Goal: Transaction & Acquisition: Purchase product/service

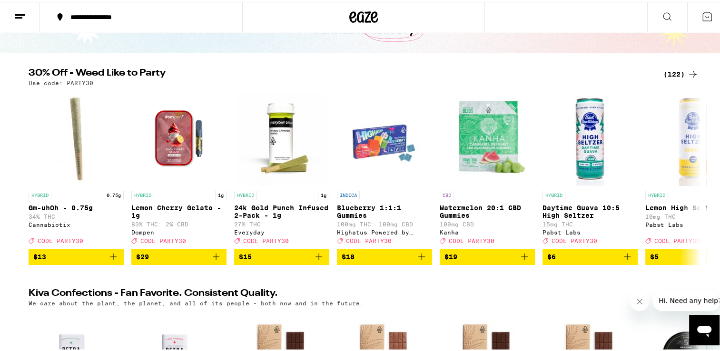
scroll to position [66, 0]
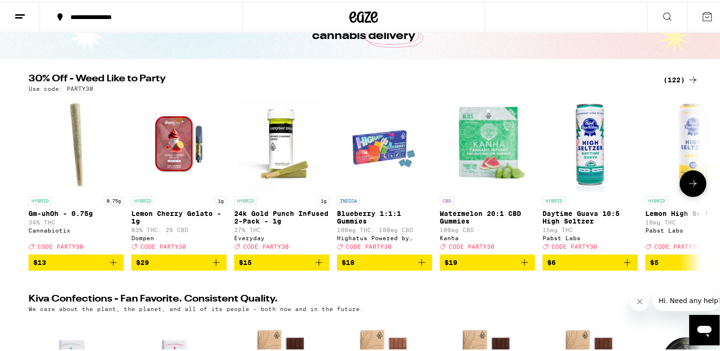
click at [108, 267] on icon "Add to bag" at bounding box center [113, 260] width 11 height 11
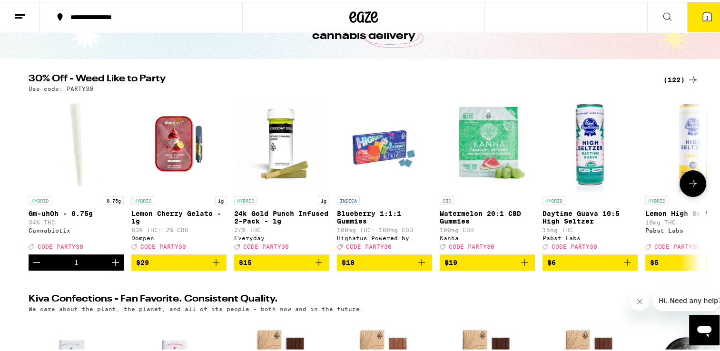
scroll to position [96, 0]
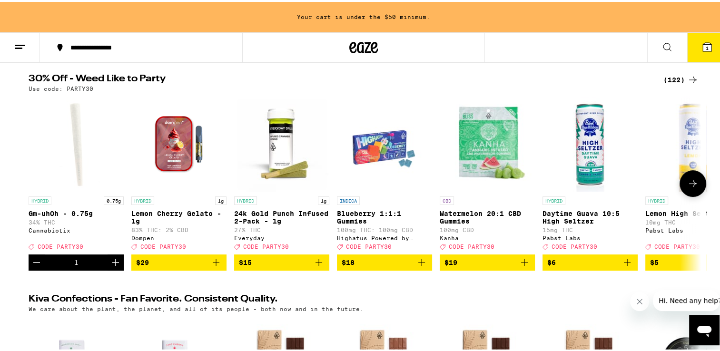
click at [108, 269] on button "Increment" at bounding box center [116, 261] width 16 height 16
click at [688, 188] on icon at bounding box center [693, 181] width 11 height 11
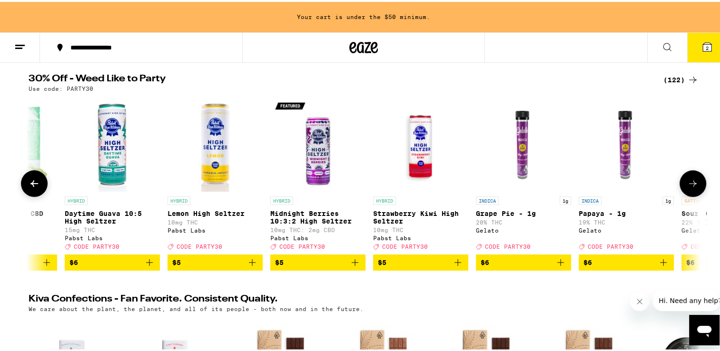
scroll to position [0, 567]
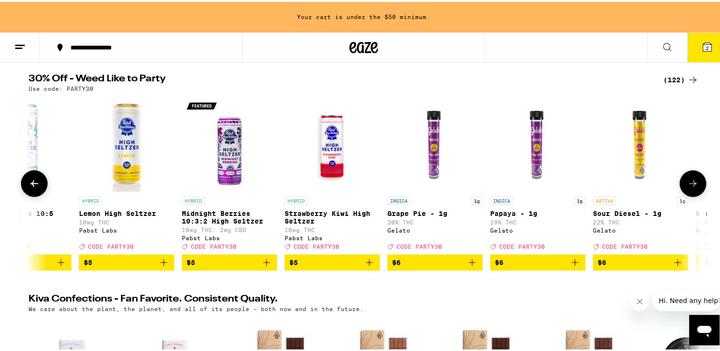
click at [688, 188] on icon at bounding box center [693, 181] width 11 height 11
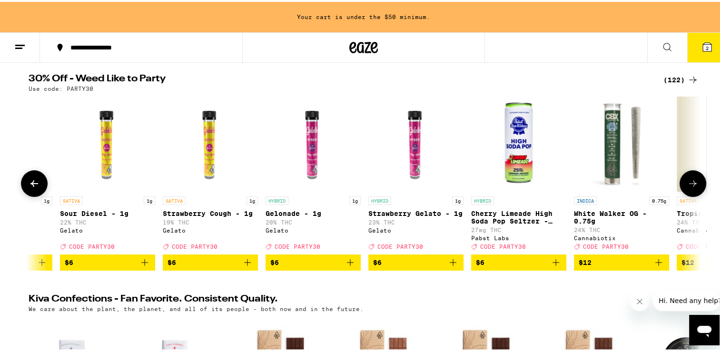
scroll to position [0, 1133]
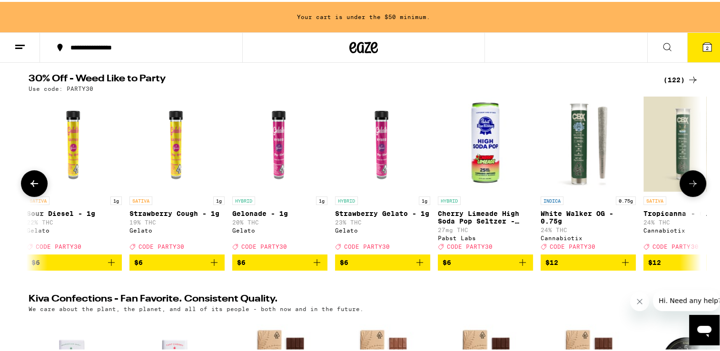
click at [688, 188] on icon at bounding box center [693, 181] width 11 height 11
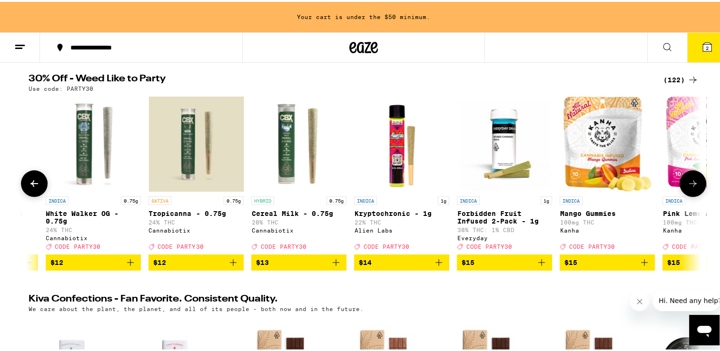
scroll to position [0, 1700]
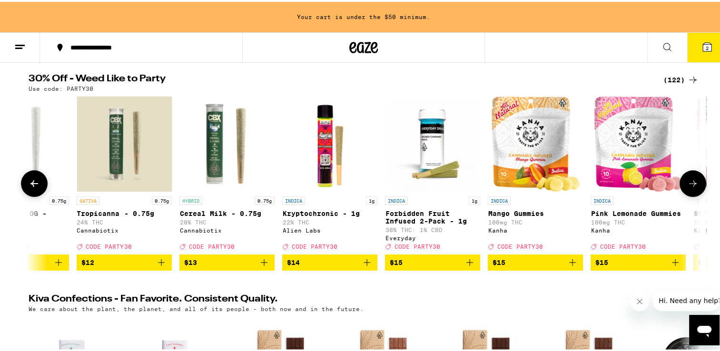
click at [688, 188] on icon at bounding box center [693, 181] width 11 height 11
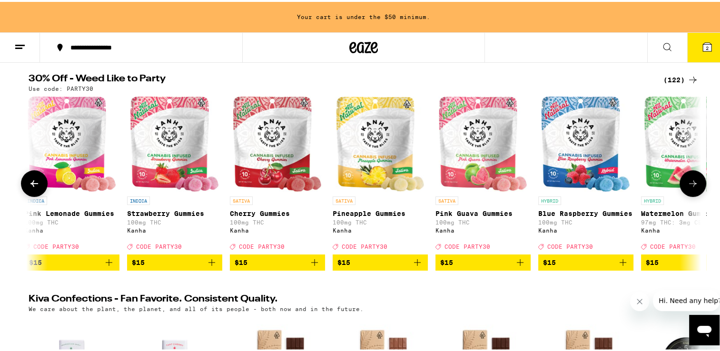
click at [688, 188] on icon at bounding box center [693, 181] width 11 height 11
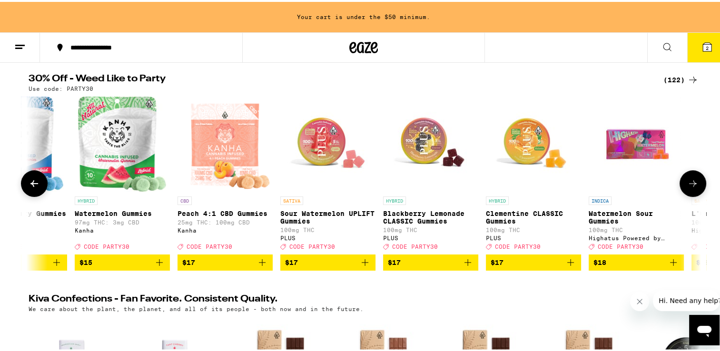
scroll to position [0, 2834]
click at [688, 188] on icon at bounding box center [693, 181] width 11 height 11
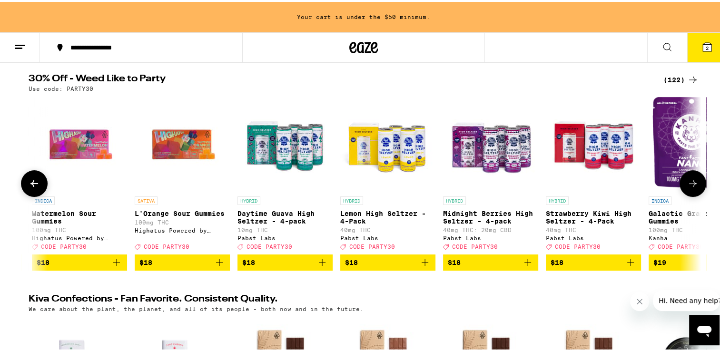
scroll to position [0, 3401]
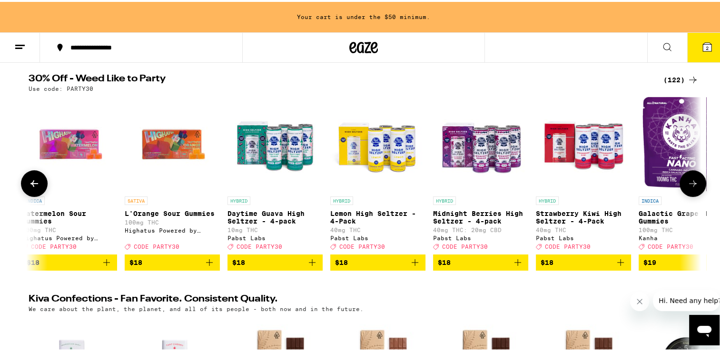
click at [688, 188] on icon at bounding box center [693, 181] width 11 height 11
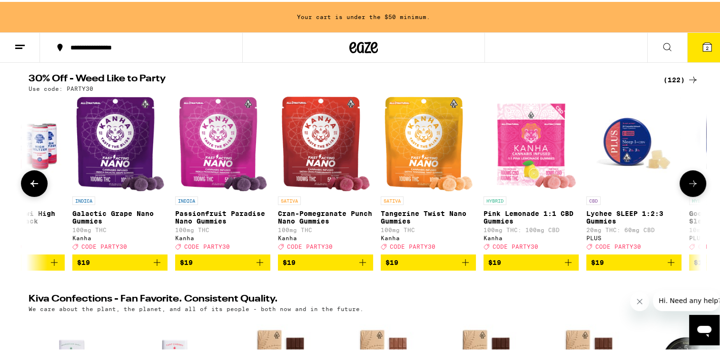
click at [688, 188] on icon at bounding box center [693, 181] width 11 height 11
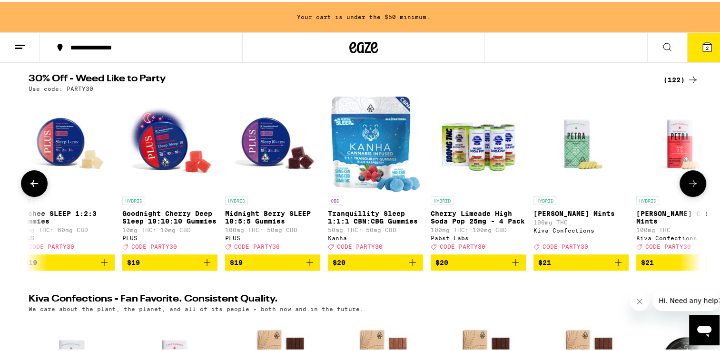
click at [688, 188] on icon at bounding box center [693, 181] width 11 height 11
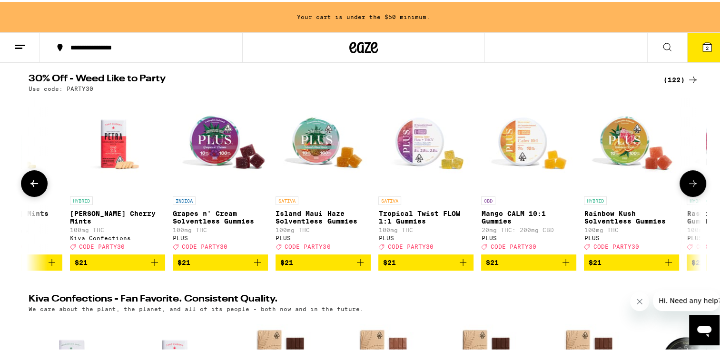
click at [688, 188] on icon at bounding box center [693, 181] width 11 height 11
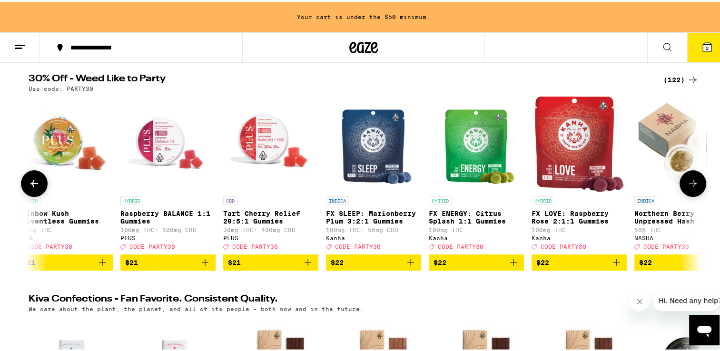
scroll to position [0, 5669]
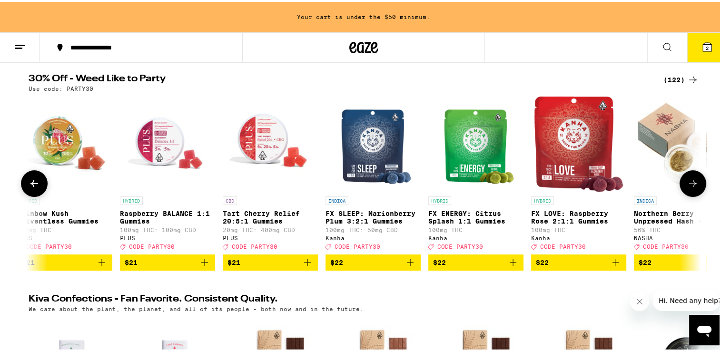
click at [688, 188] on icon at bounding box center [693, 181] width 11 height 11
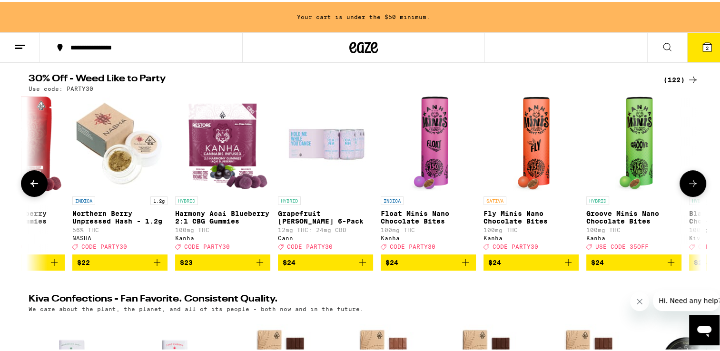
scroll to position [0, 6235]
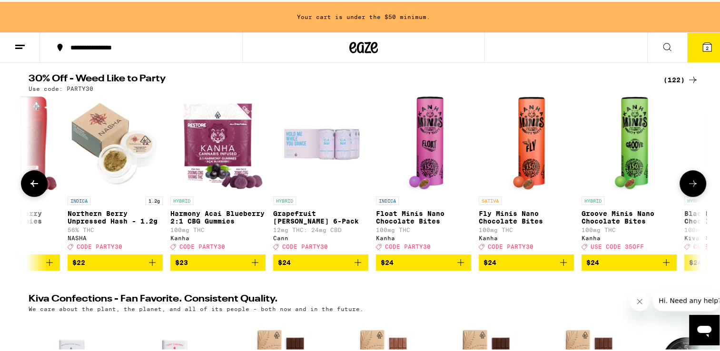
click at [133, 267] on span "$22" at bounding box center [115, 260] width 86 height 11
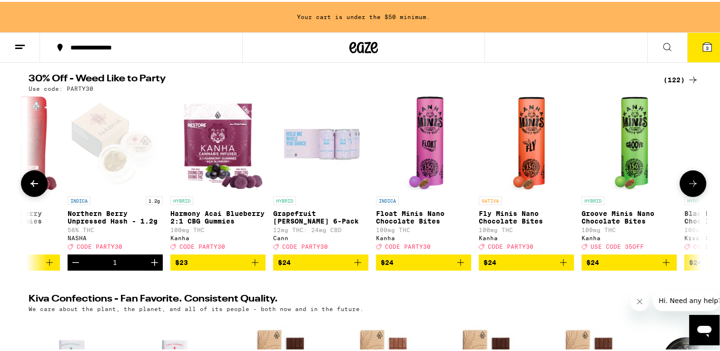
click at [688, 188] on icon at bounding box center [693, 181] width 11 height 11
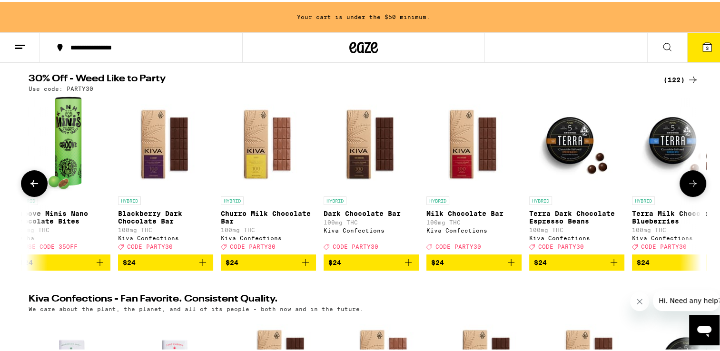
click at [688, 188] on icon at bounding box center [693, 181] width 11 height 11
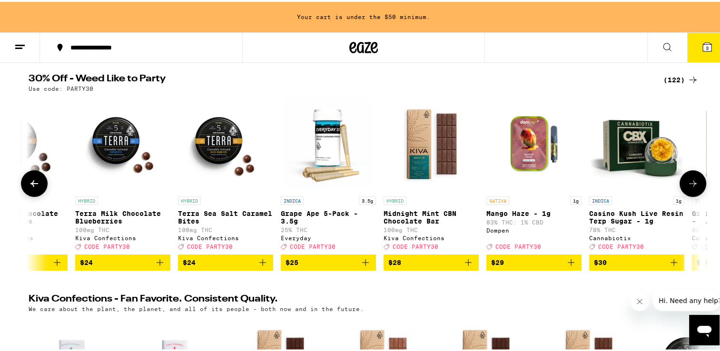
scroll to position [0, 7369]
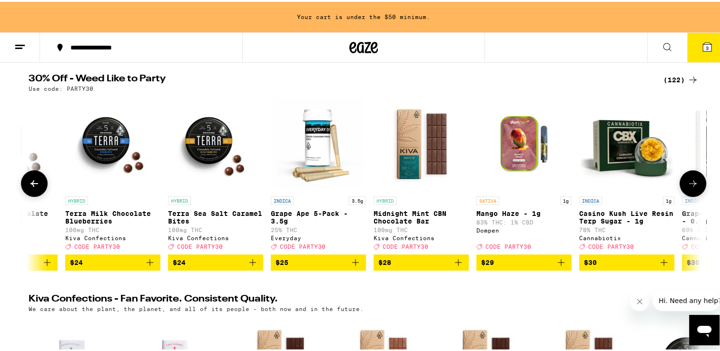
click at [688, 188] on icon at bounding box center [693, 181] width 11 height 11
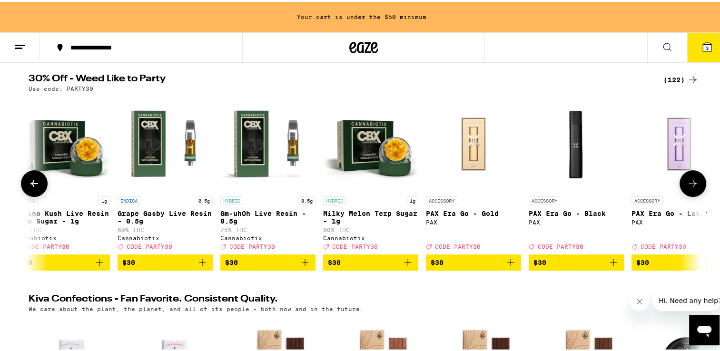
scroll to position [0, 7936]
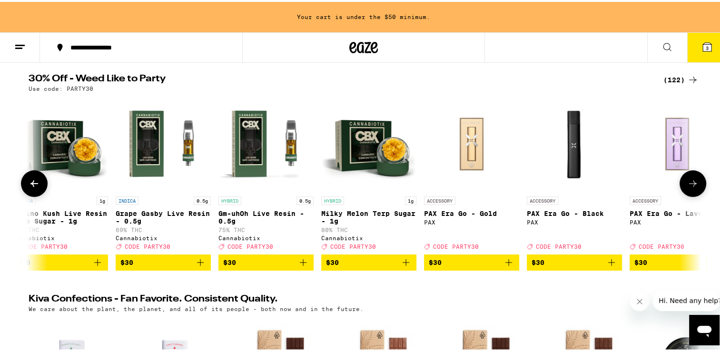
click at [688, 188] on icon at bounding box center [693, 181] width 11 height 11
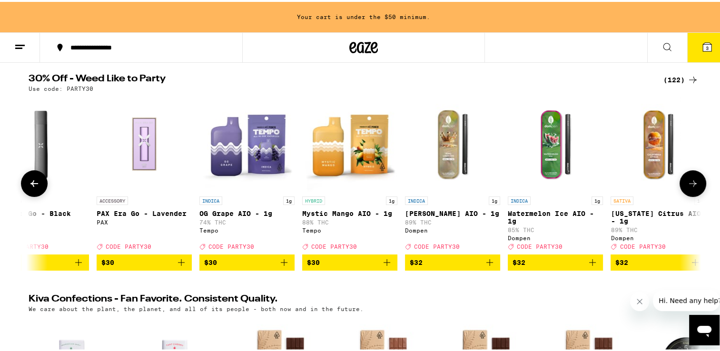
scroll to position [0, 8503]
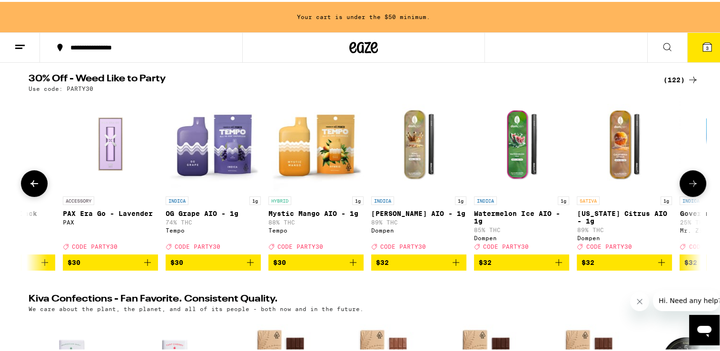
click at [688, 188] on icon at bounding box center [693, 181] width 11 height 11
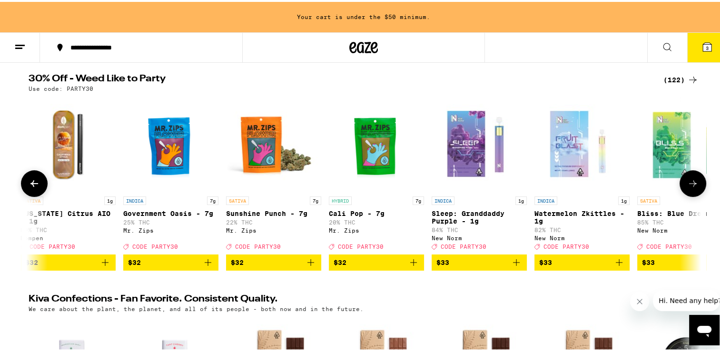
scroll to position [0, 9070]
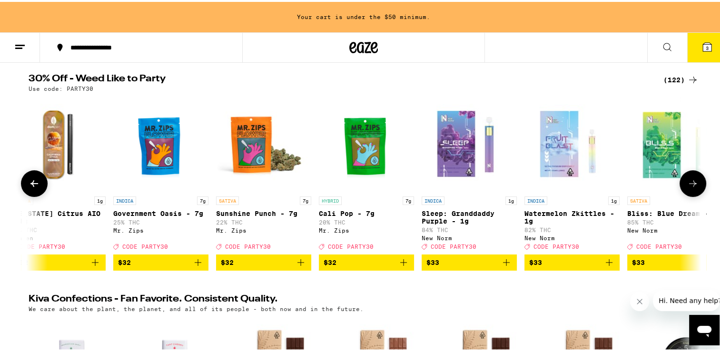
click at [688, 188] on icon at bounding box center [693, 181] width 11 height 11
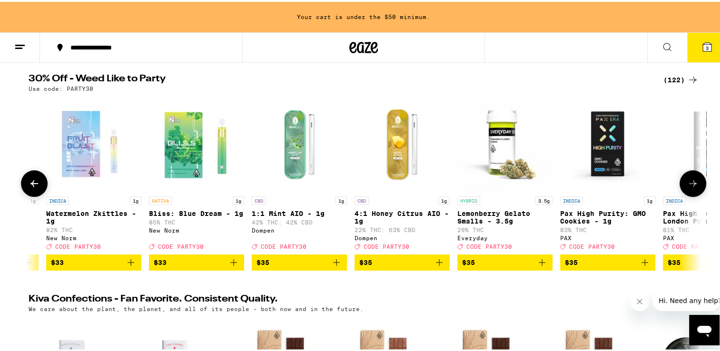
scroll to position [0, 9636]
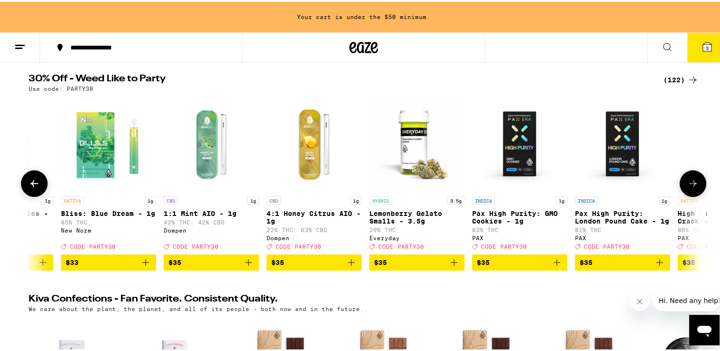
click at [688, 188] on icon at bounding box center [693, 181] width 11 height 11
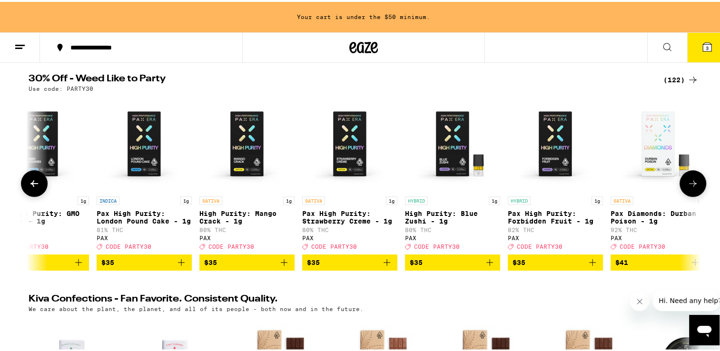
scroll to position [0, 10203]
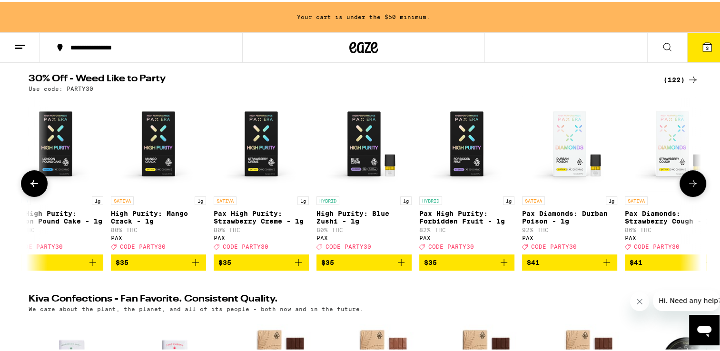
click at [688, 188] on icon at bounding box center [693, 181] width 11 height 11
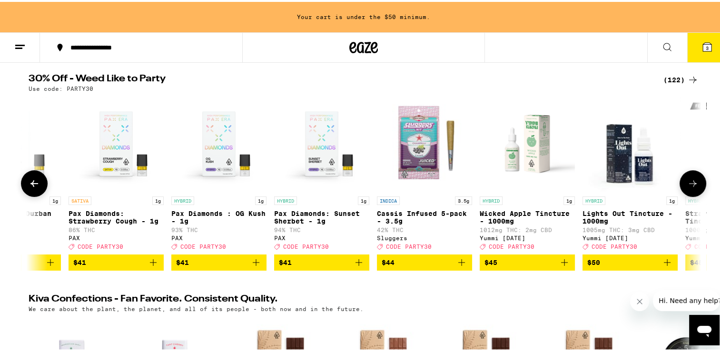
scroll to position [0, 10770]
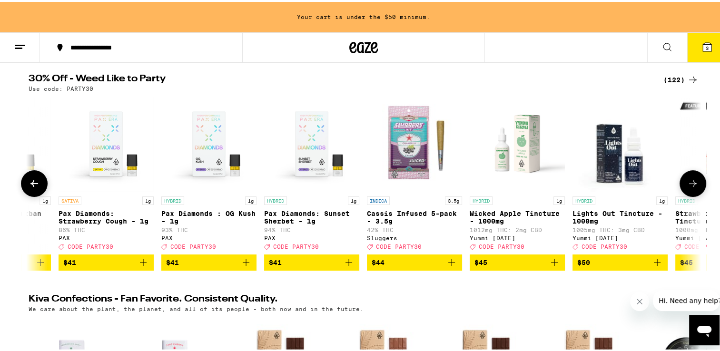
click at [414, 267] on span "$44" at bounding box center [415, 260] width 86 height 11
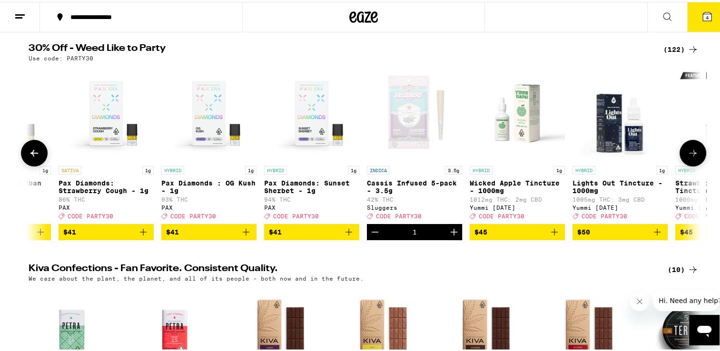
scroll to position [66, 0]
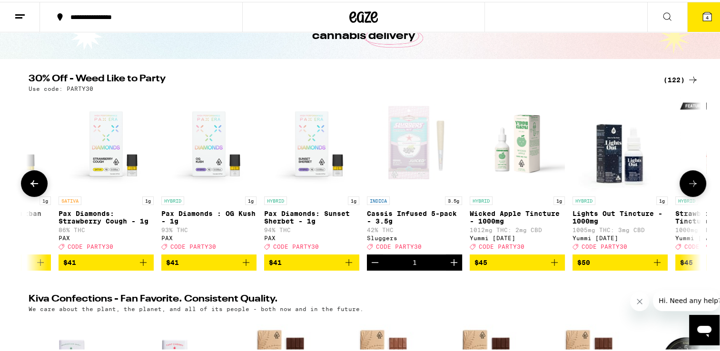
click at [688, 185] on icon at bounding box center [693, 181] width 11 height 11
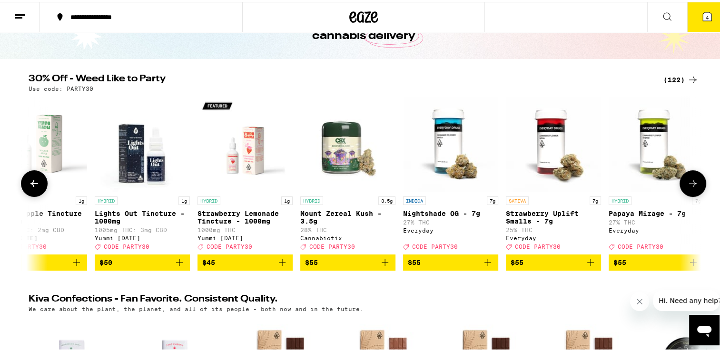
scroll to position [0, 11337]
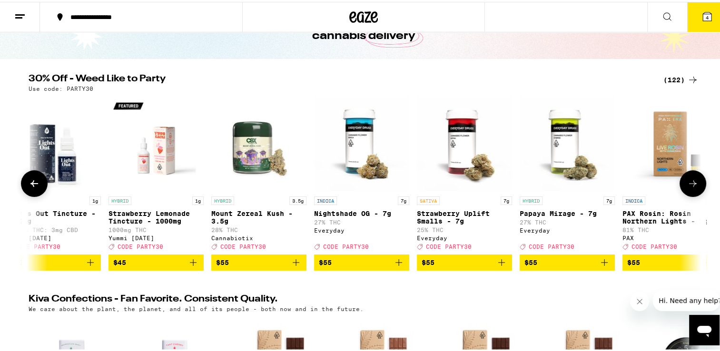
click at [688, 185] on icon at bounding box center [693, 181] width 11 height 11
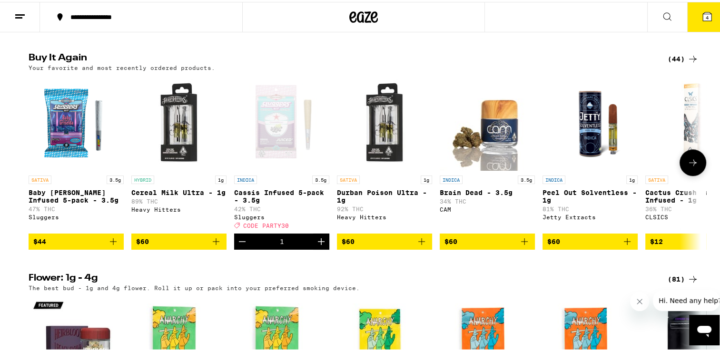
scroll to position [740, 0]
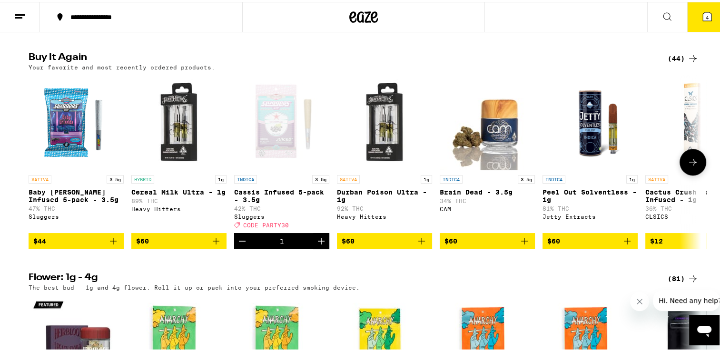
drag, startPoint x: 691, startPoint y: 188, endPoint x: 686, endPoint y: 193, distance: 8.1
click at [686, 174] on button at bounding box center [693, 160] width 27 height 27
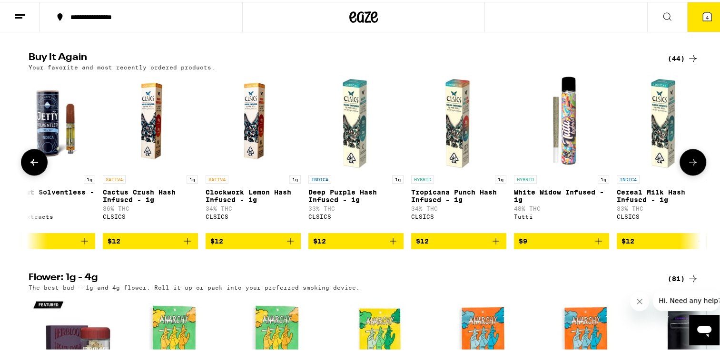
scroll to position [0, 567]
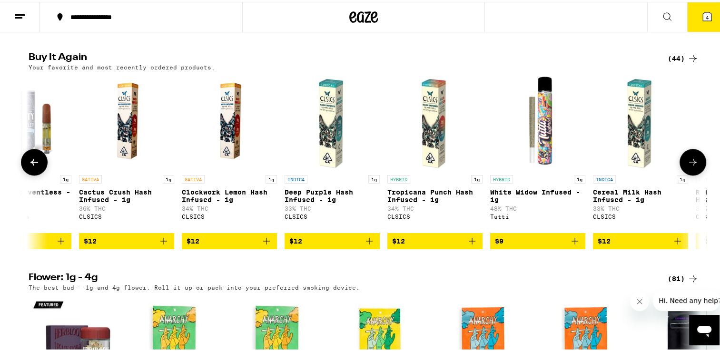
click at [688, 174] on button at bounding box center [693, 160] width 27 height 27
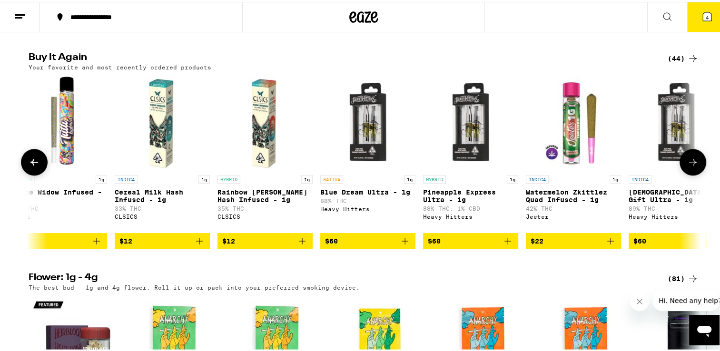
scroll to position [0, 1133]
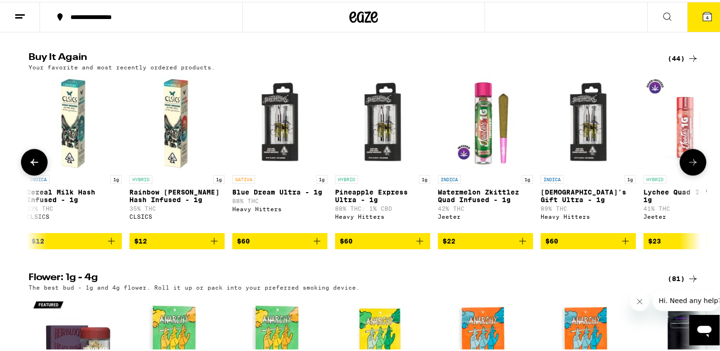
click at [688, 174] on button at bounding box center [693, 160] width 27 height 27
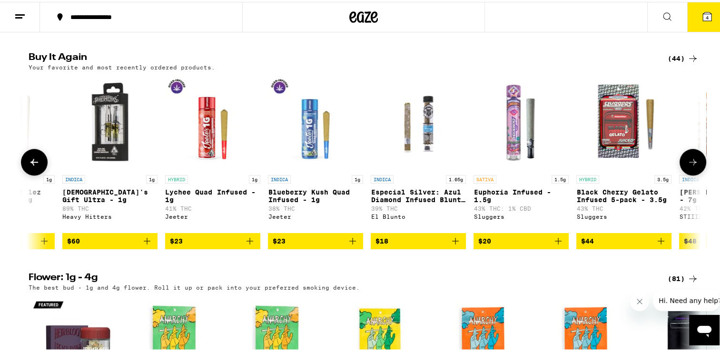
scroll to position [0, 1700]
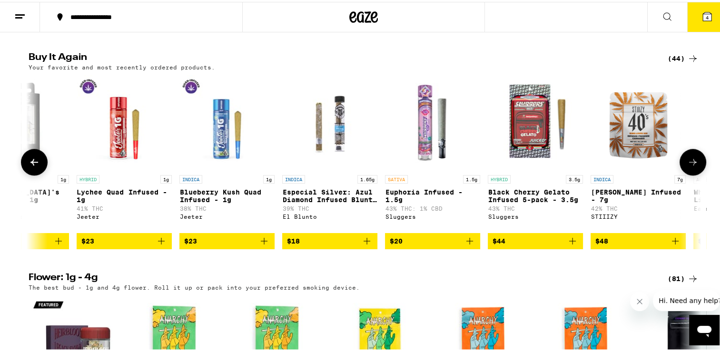
click at [688, 174] on button at bounding box center [693, 160] width 27 height 27
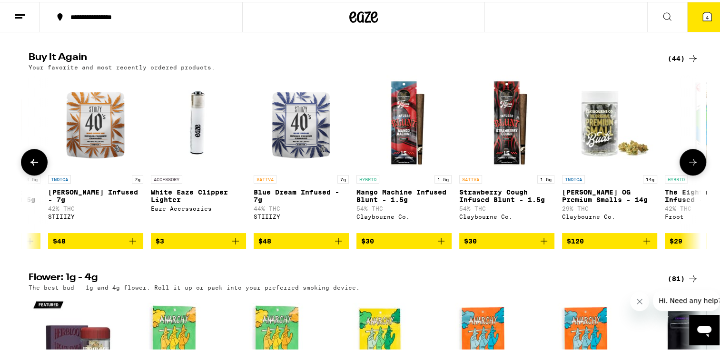
scroll to position [0, 2267]
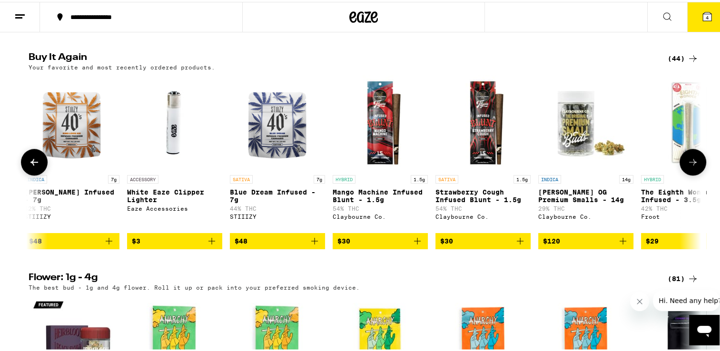
click at [688, 174] on button at bounding box center [693, 160] width 27 height 27
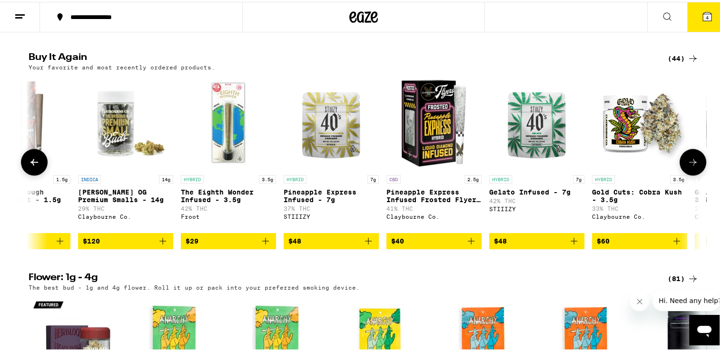
scroll to position [0, 2834]
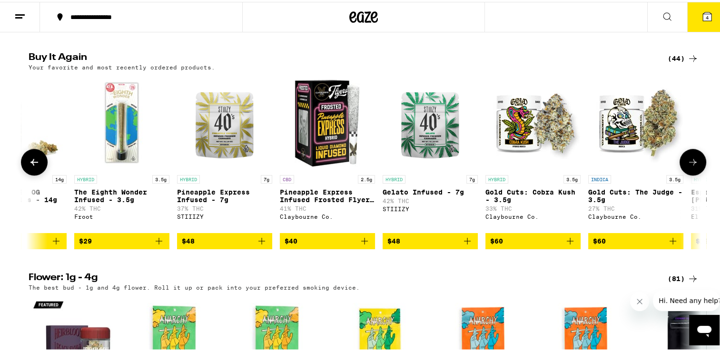
click at [688, 174] on button at bounding box center [693, 160] width 27 height 27
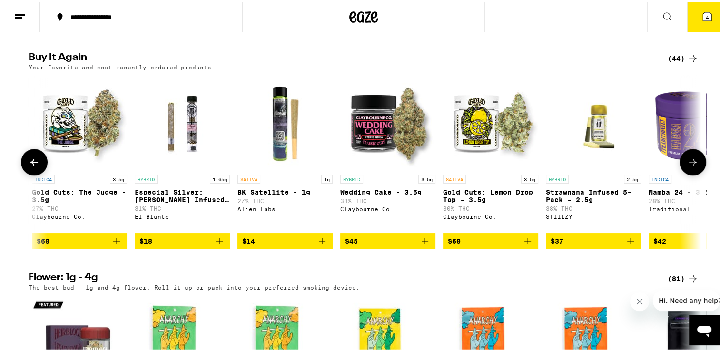
scroll to position [0, 3401]
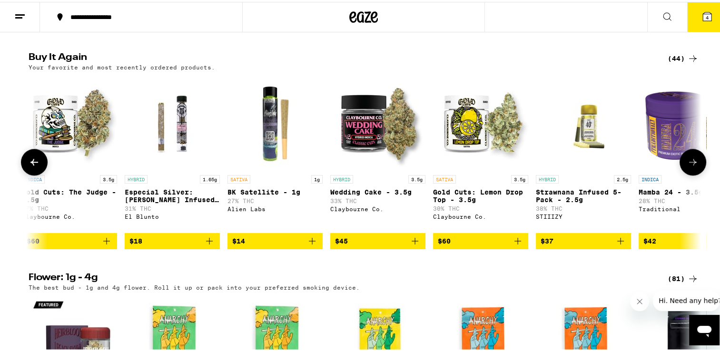
click at [688, 174] on button at bounding box center [693, 160] width 27 height 27
